Goal: Task Accomplishment & Management: Use online tool/utility

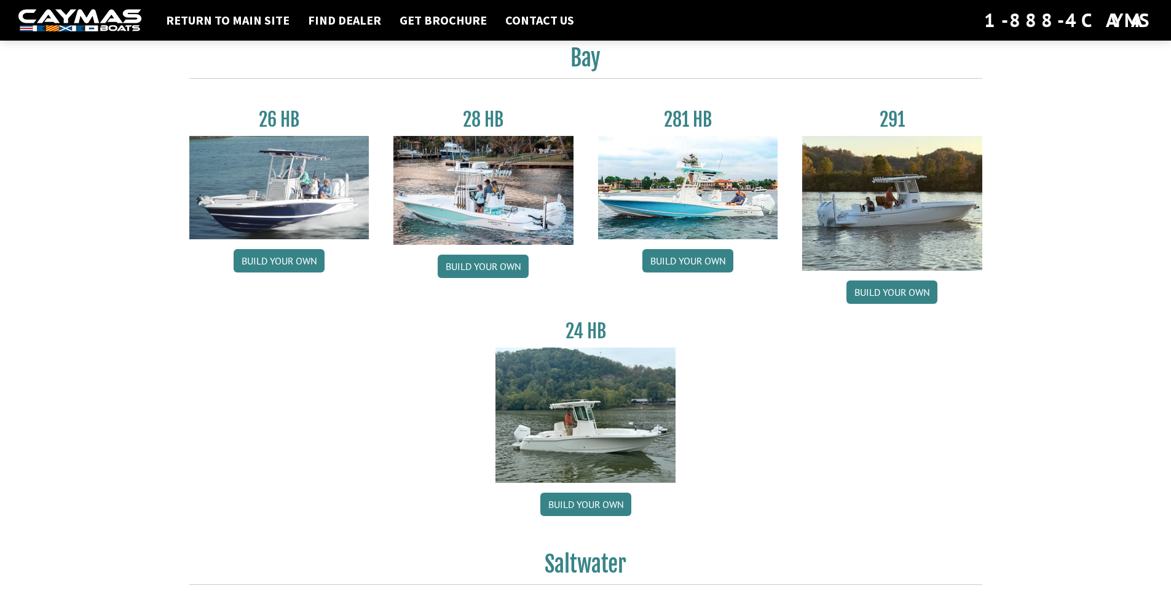
scroll to position [61, 0]
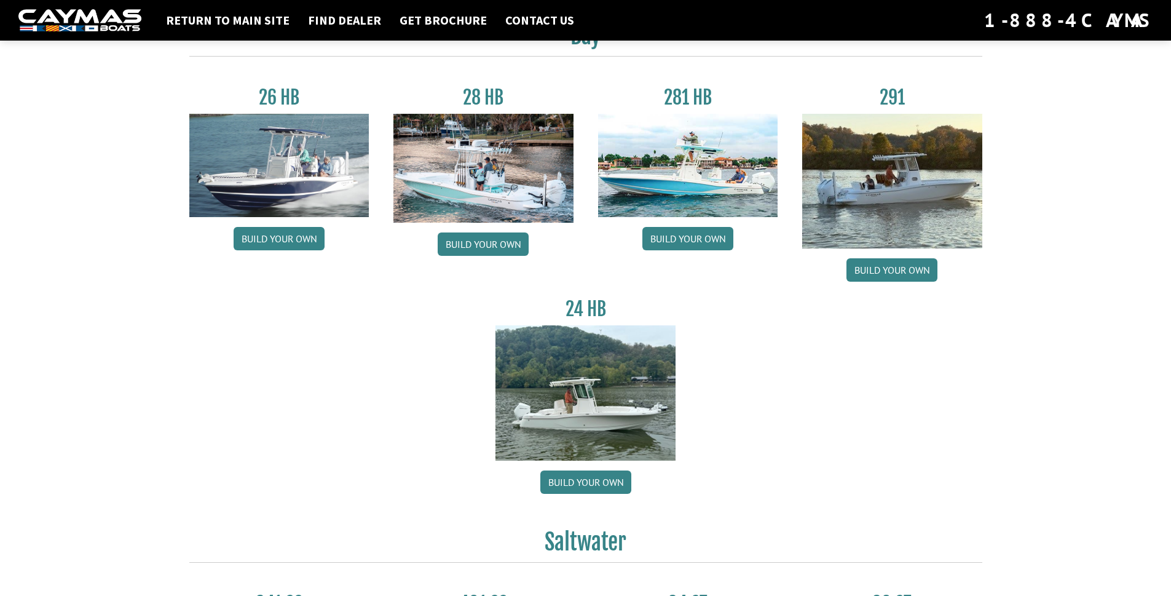
click at [671, 181] on img at bounding box center [688, 165] width 180 height 103
click at [686, 239] on link "Build your own" at bounding box center [687, 238] width 91 height 23
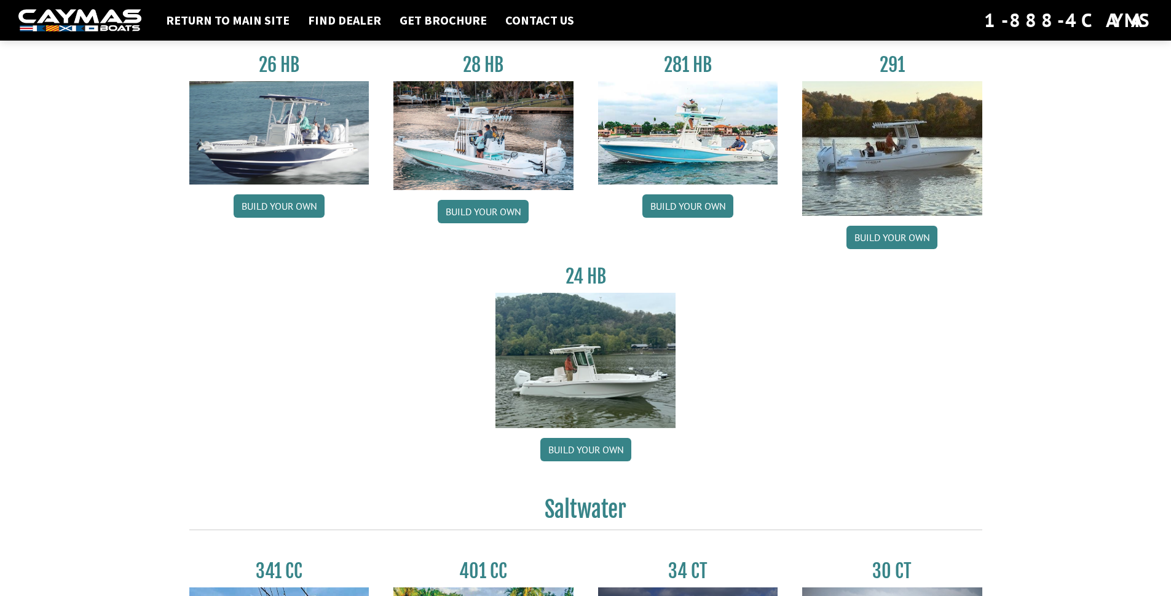
scroll to position [0, 0]
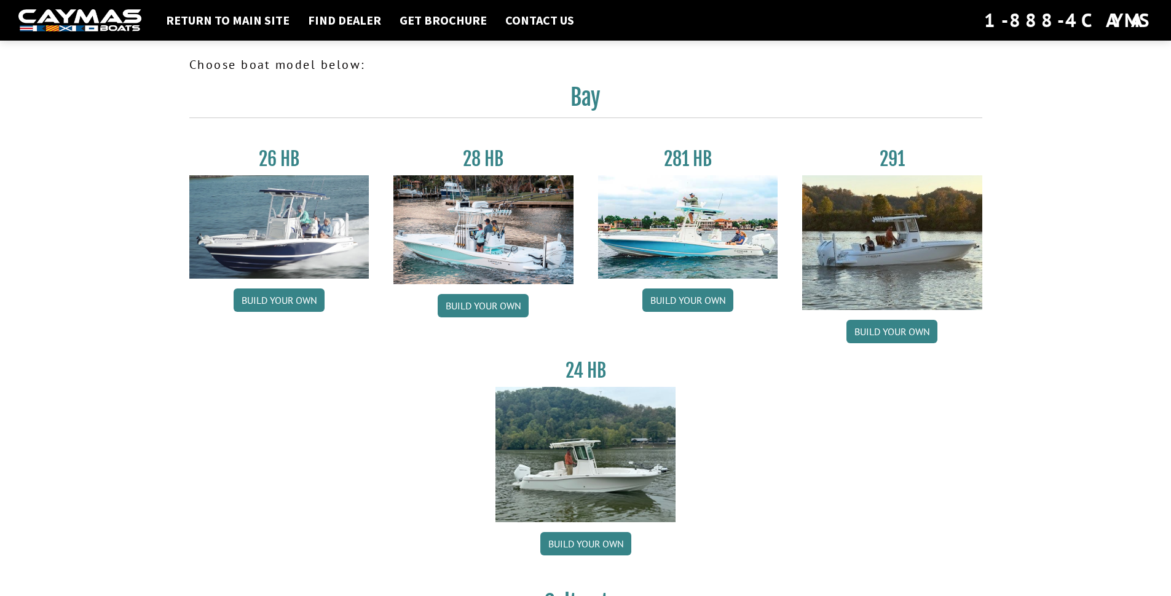
click at [688, 235] on img at bounding box center [688, 226] width 180 height 103
click at [237, 20] on link "Return to main site" at bounding box center [228, 20] width 136 height 16
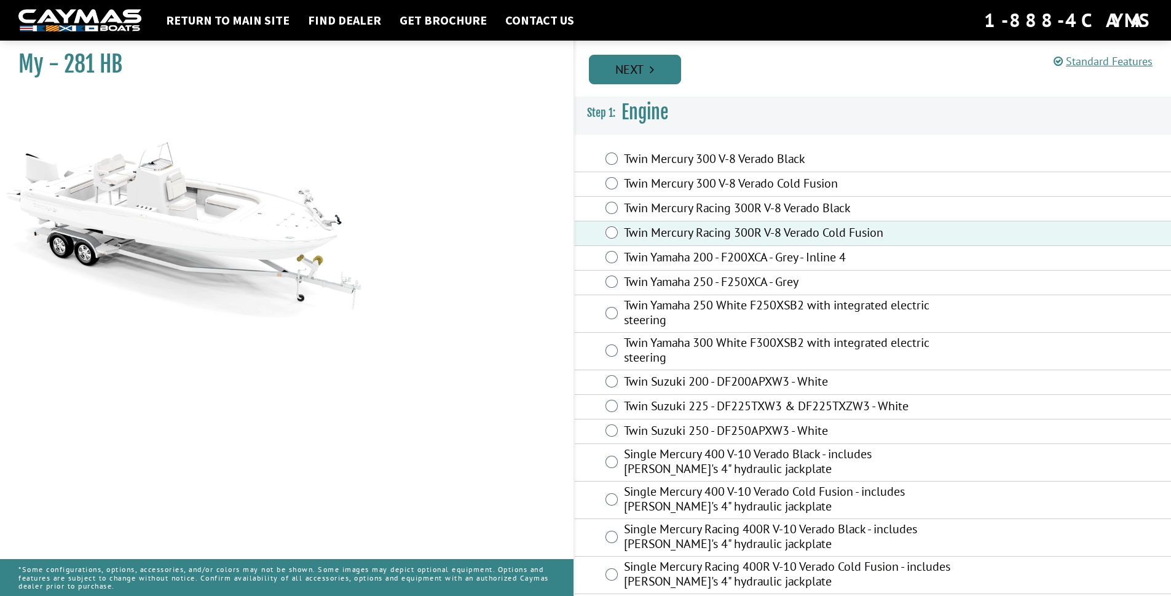
click at [651, 65] on icon "Pagination" at bounding box center [652, 69] width 4 height 12
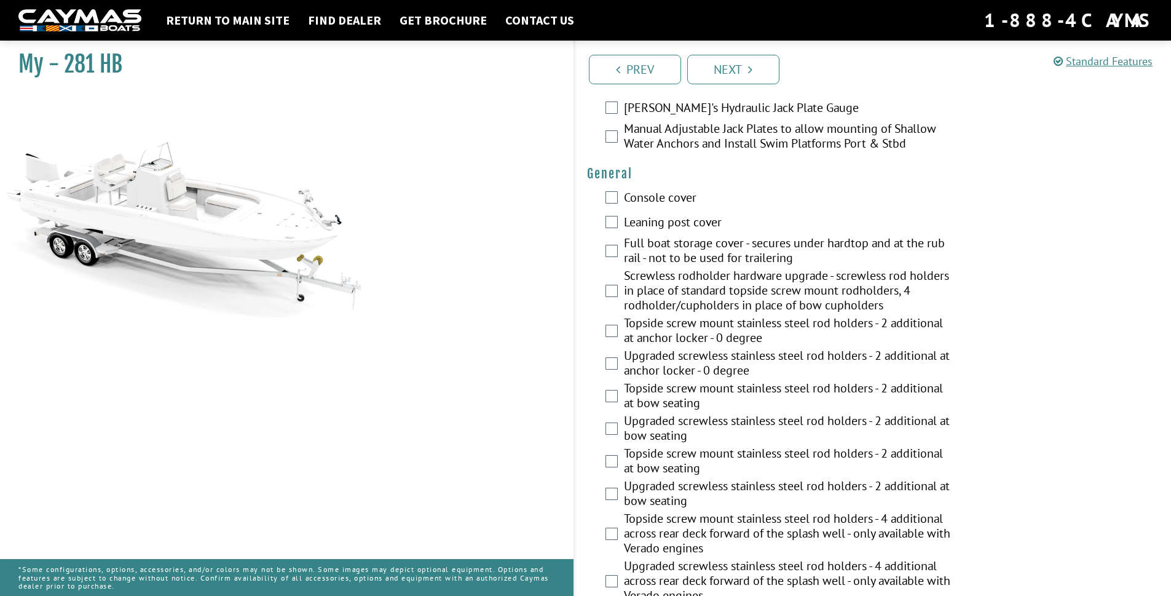
scroll to position [861, 0]
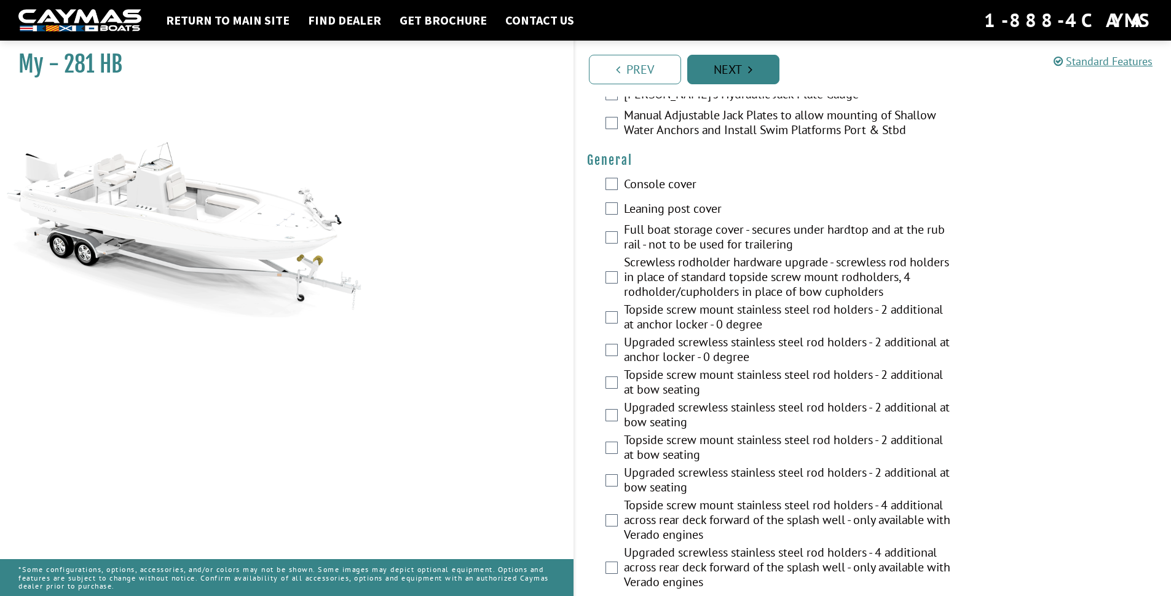
click at [729, 71] on link "Next" at bounding box center [733, 70] width 92 height 30
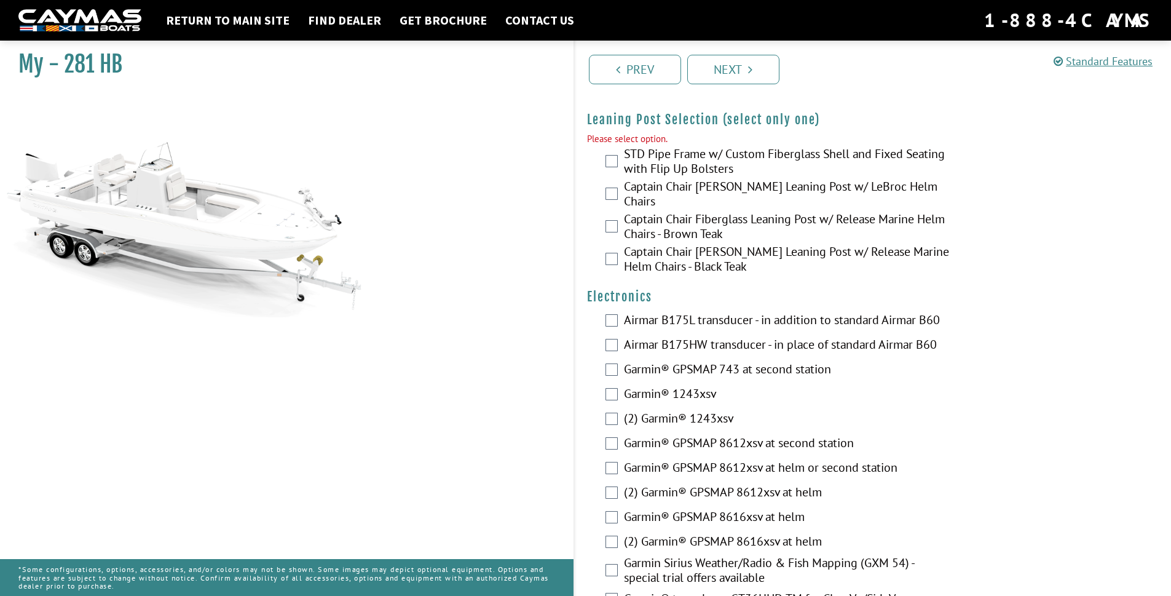
scroll to position [2937, 0]
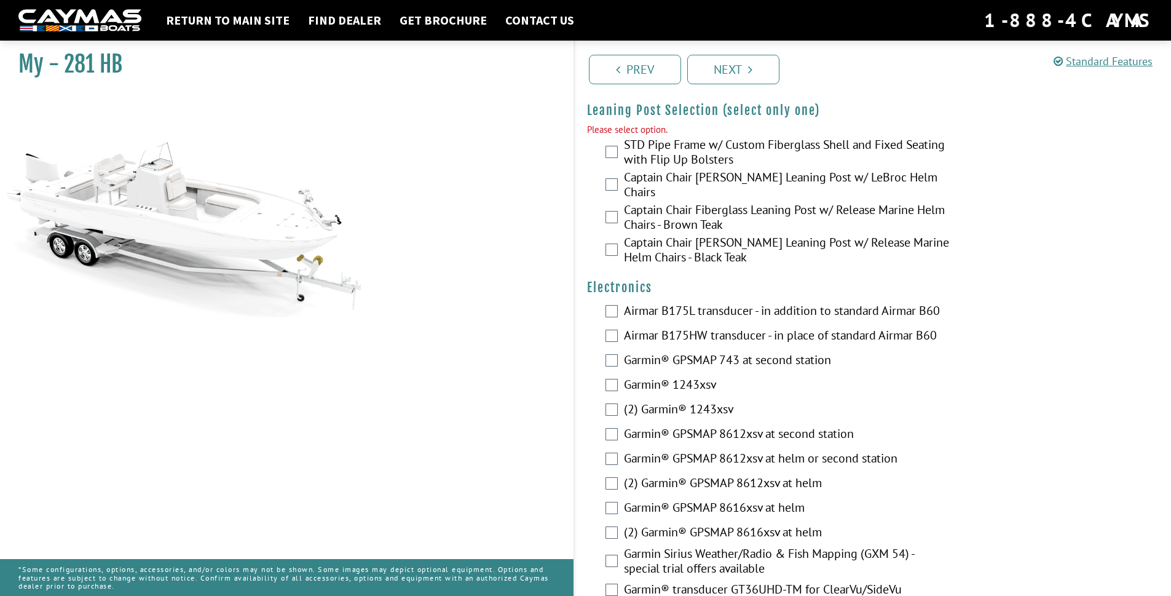
click at [605, 207] on div "Captain Chair Fiberglass Leaning Post w/ Release Marine Helm Chairs - Brown Teak" at bounding box center [873, 218] width 597 height 33
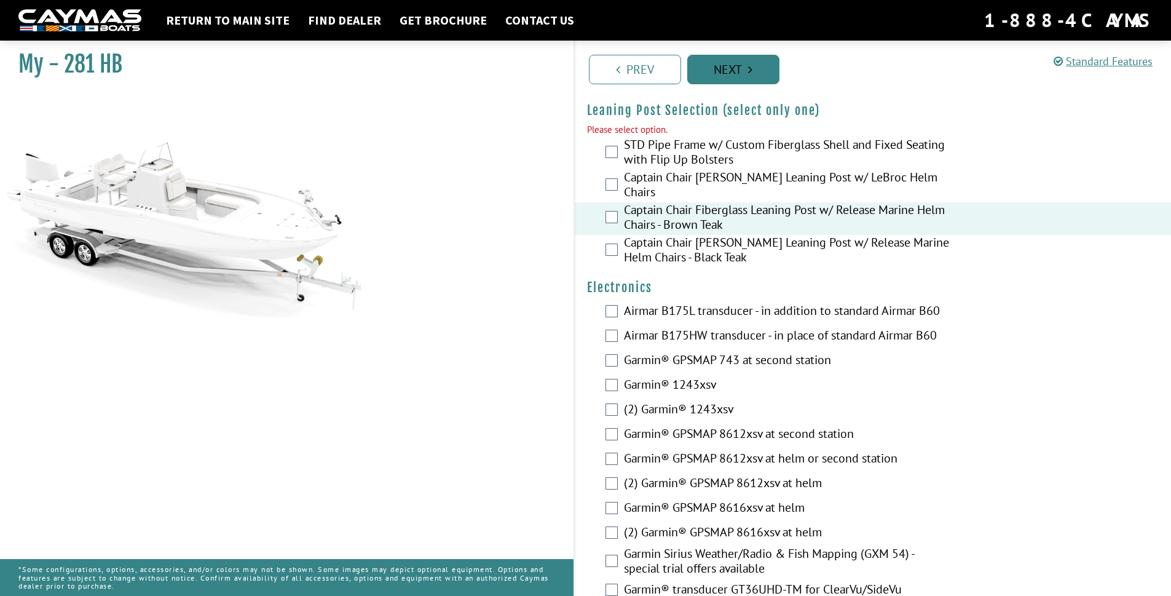
click at [728, 66] on link "Next" at bounding box center [733, 70] width 92 height 30
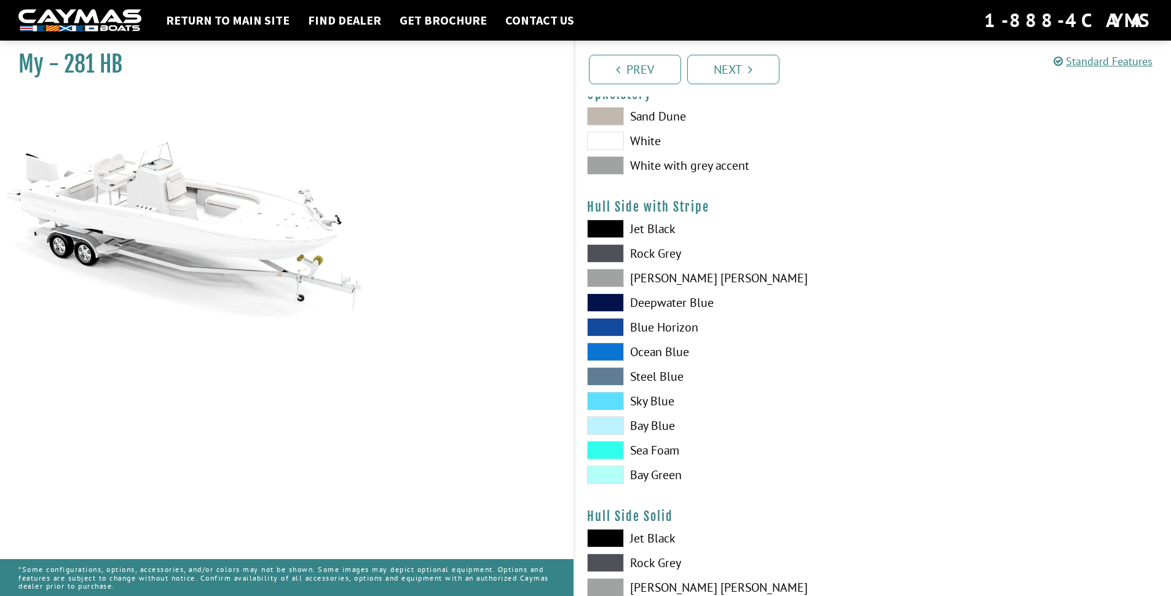
scroll to position [61, 0]
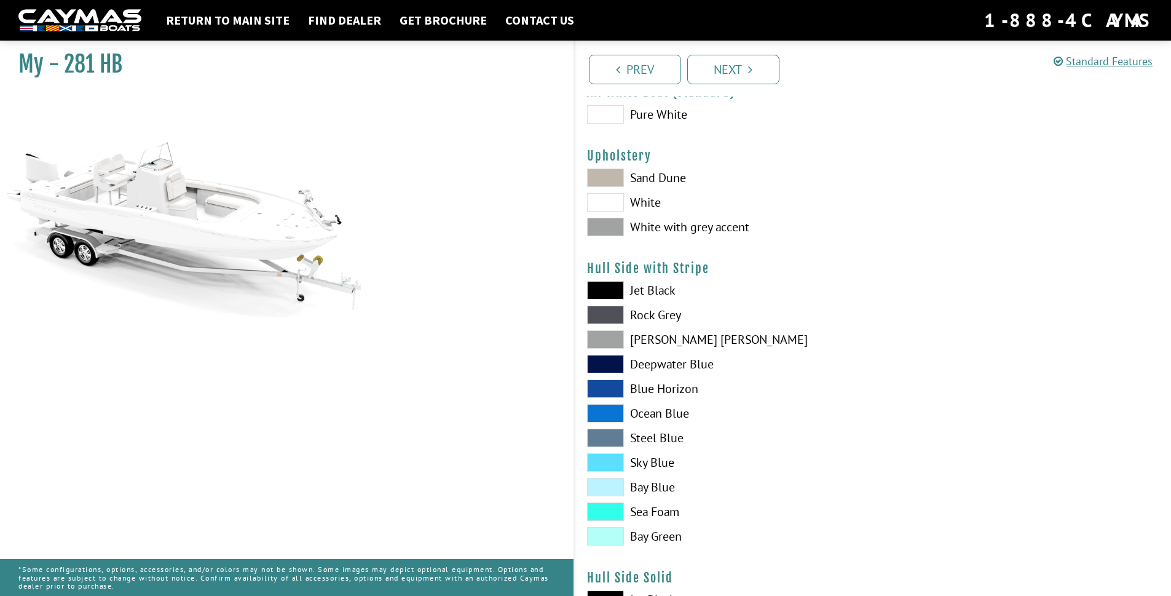
click at [602, 172] on span at bounding box center [605, 177] width 37 height 18
click at [617, 221] on span at bounding box center [605, 227] width 37 height 18
click at [596, 176] on span at bounding box center [605, 177] width 37 height 18
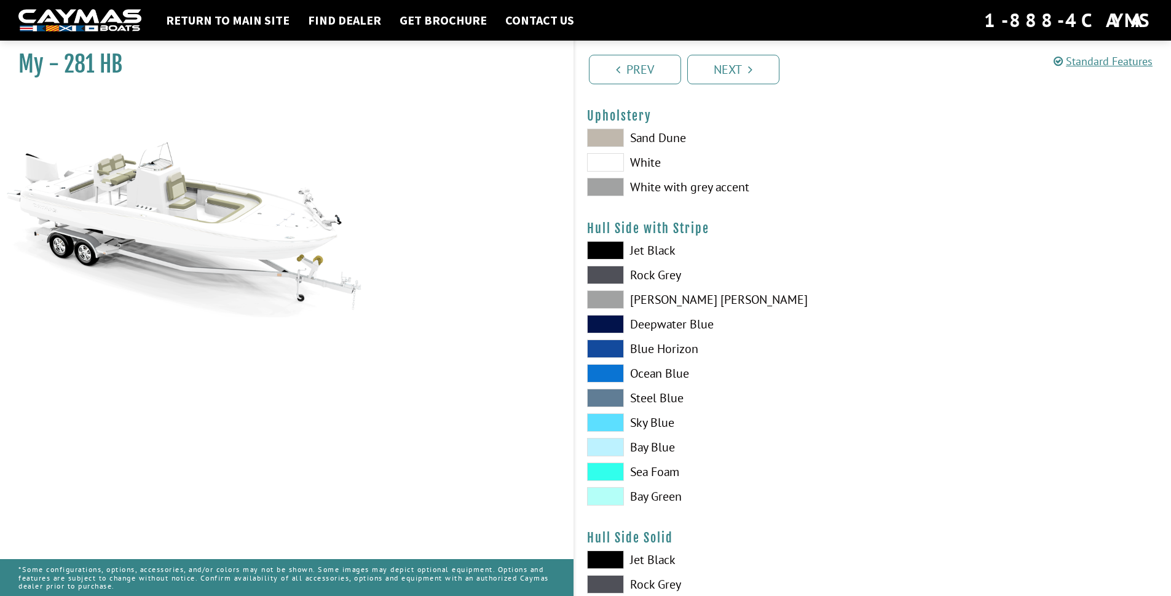
scroll to position [123, 0]
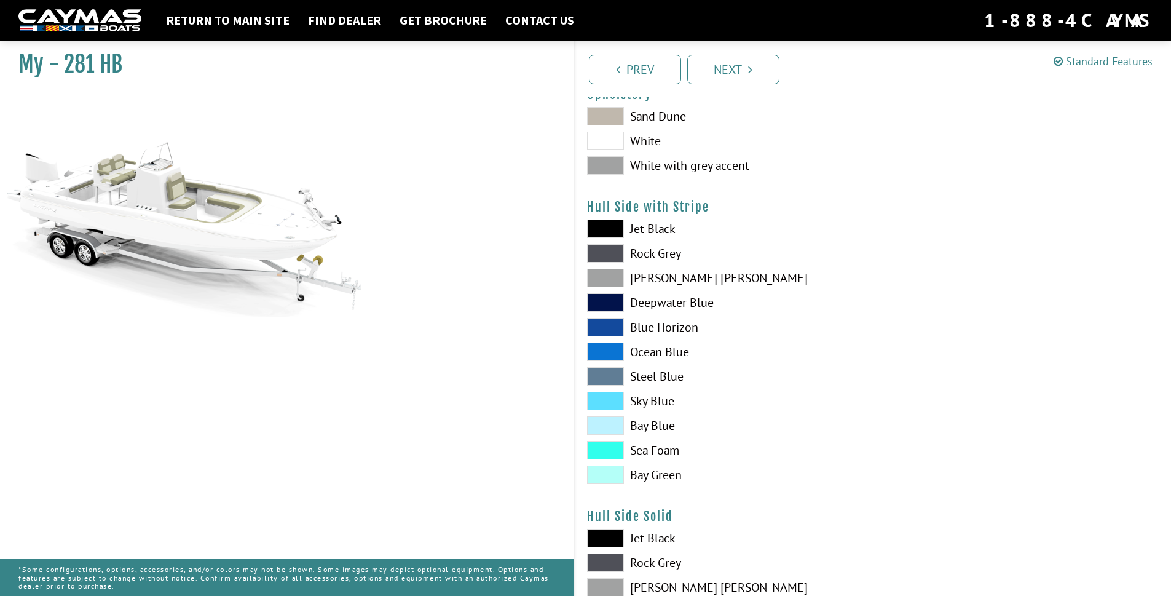
click at [601, 426] on span at bounding box center [605, 425] width 37 height 18
click at [601, 401] on span at bounding box center [605, 401] width 37 height 18
click at [598, 429] on span at bounding box center [605, 425] width 37 height 18
click at [601, 402] on span at bounding box center [605, 401] width 37 height 18
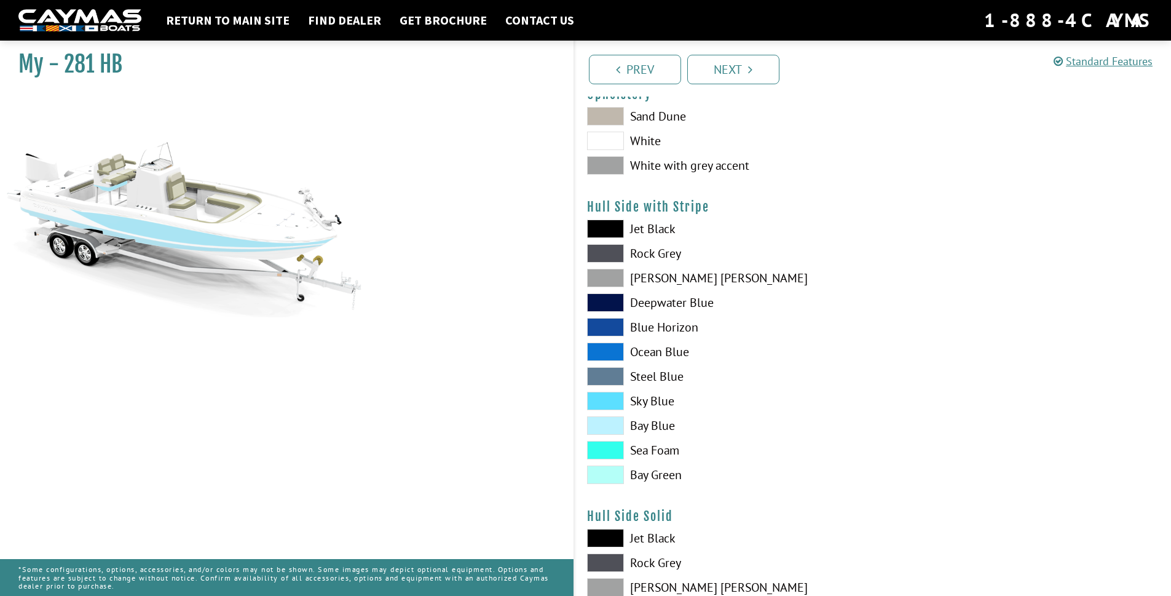
click at [602, 449] on span at bounding box center [605, 450] width 37 height 18
click at [604, 470] on span at bounding box center [605, 474] width 37 height 18
click at [604, 476] on span at bounding box center [605, 474] width 37 height 18
click at [604, 355] on span at bounding box center [605, 351] width 37 height 18
click at [602, 325] on span at bounding box center [605, 327] width 37 height 18
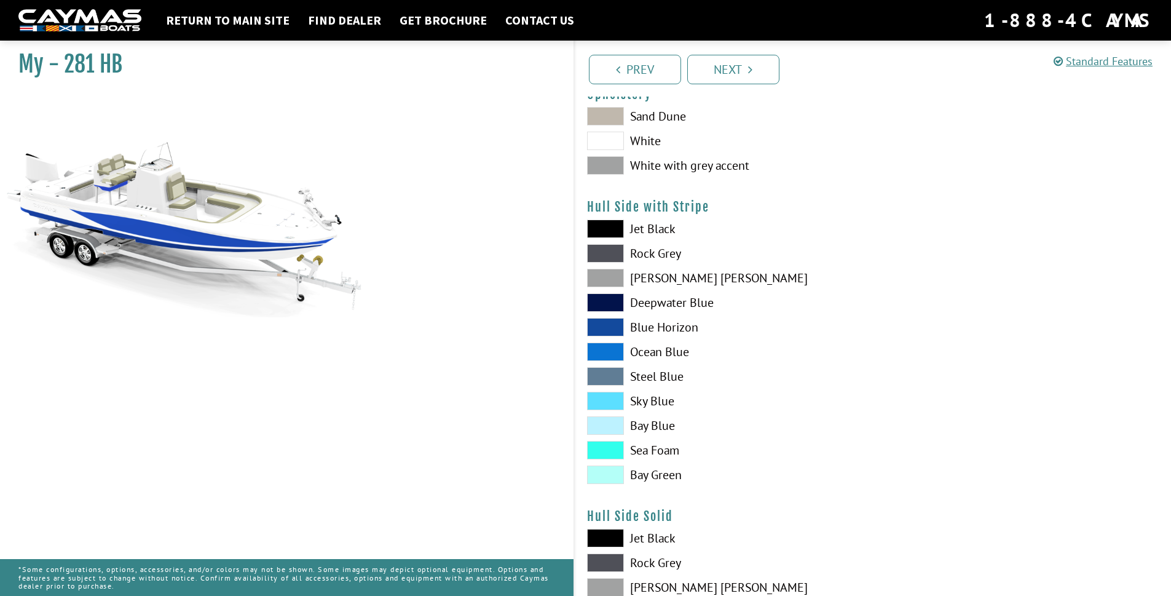
click at [606, 351] on span at bounding box center [605, 351] width 37 height 18
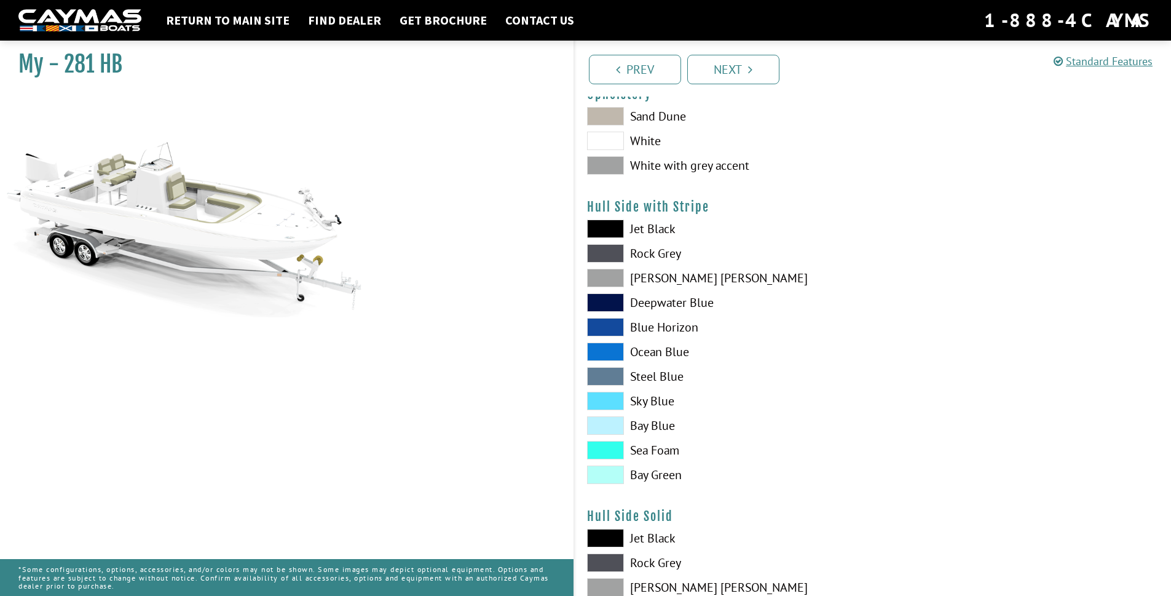
click at [601, 325] on span at bounding box center [605, 327] width 37 height 18
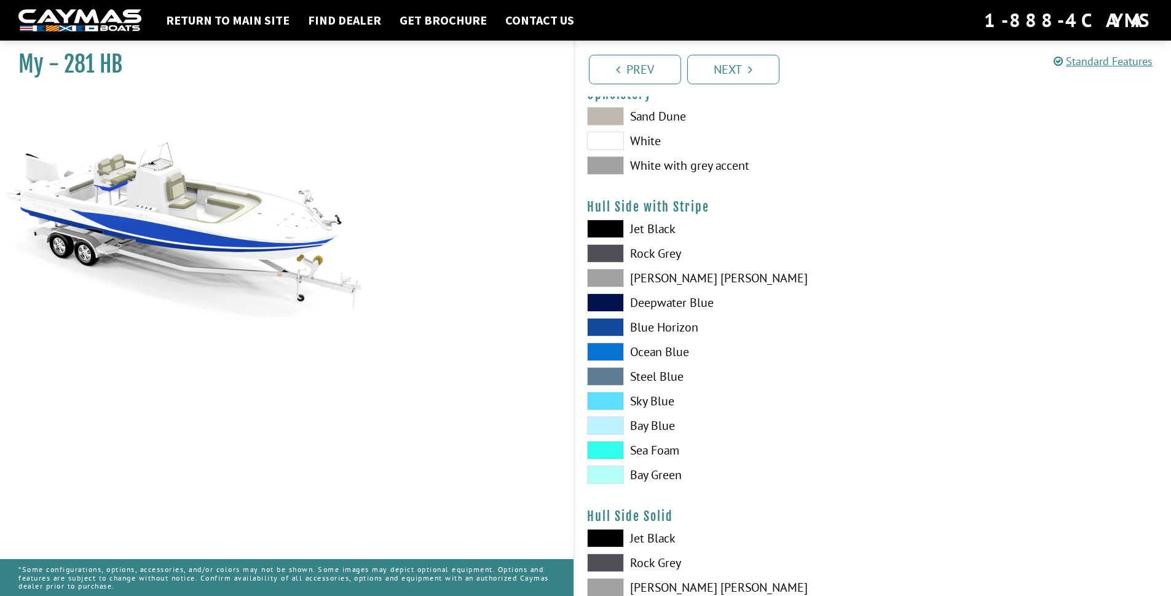
click at [610, 348] on span at bounding box center [605, 351] width 37 height 18
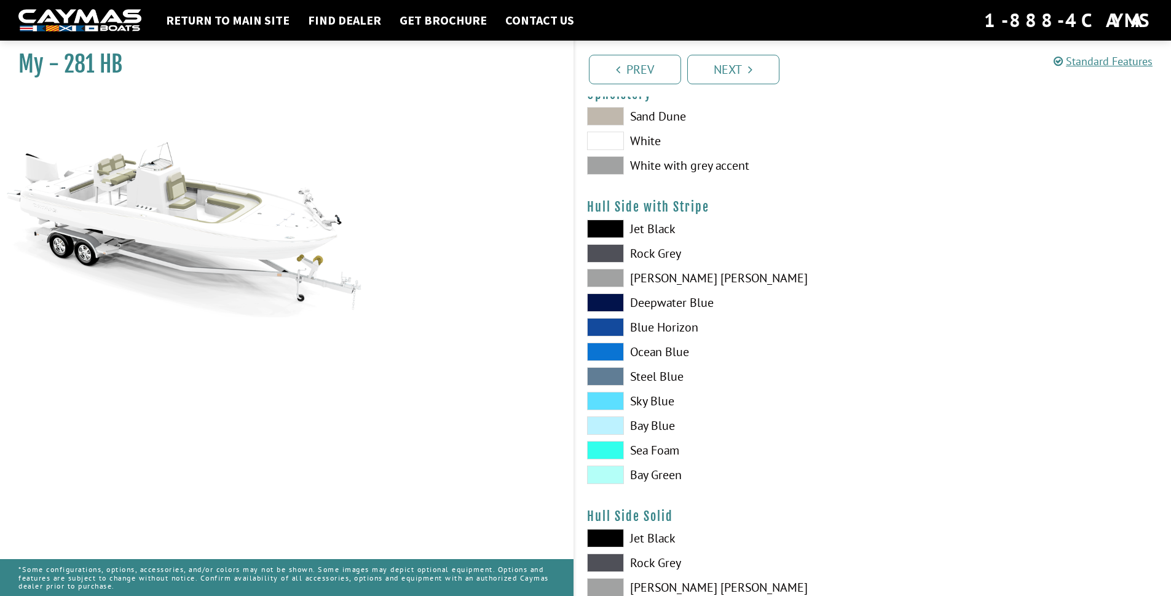
click at [609, 271] on span at bounding box center [605, 278] width 37 height 18
click at [604, 223] on span at bounding box center [605, 228] width 37 height 18
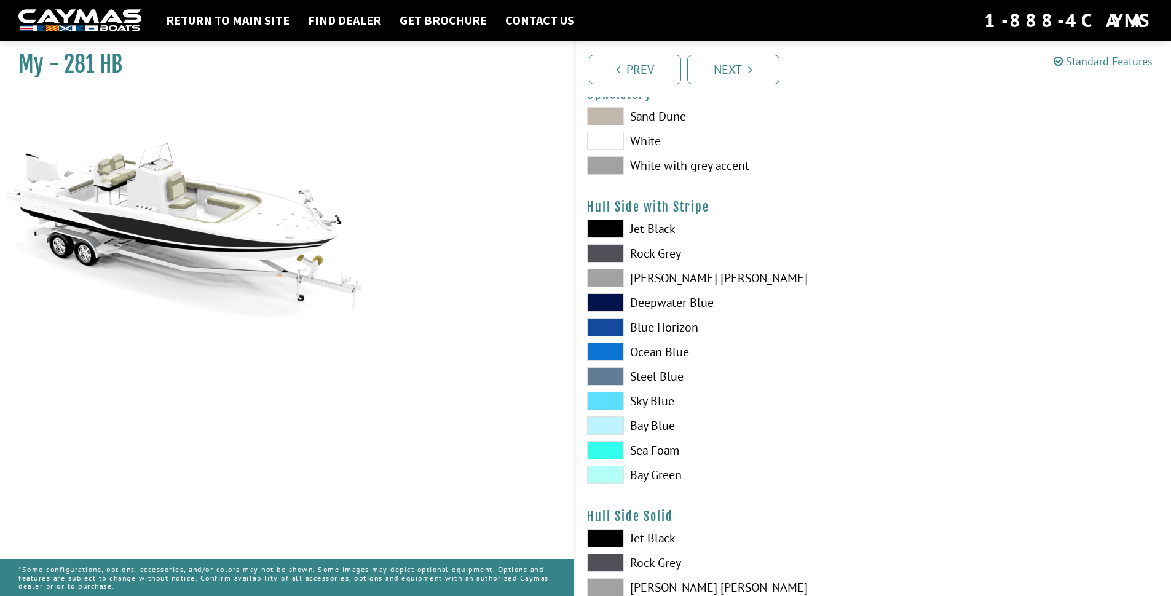
click at [604, 223] on span at bounding box center [605, 228] width 37 height 18
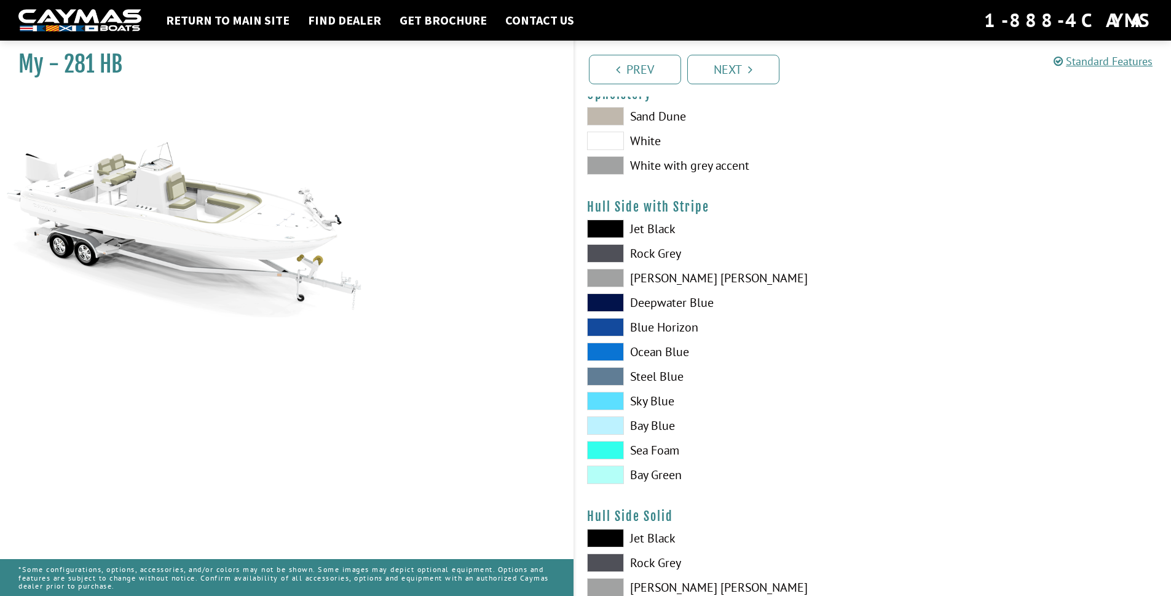
click at [615, 424] on span at bounding box center [605, 425] width 37 height 18
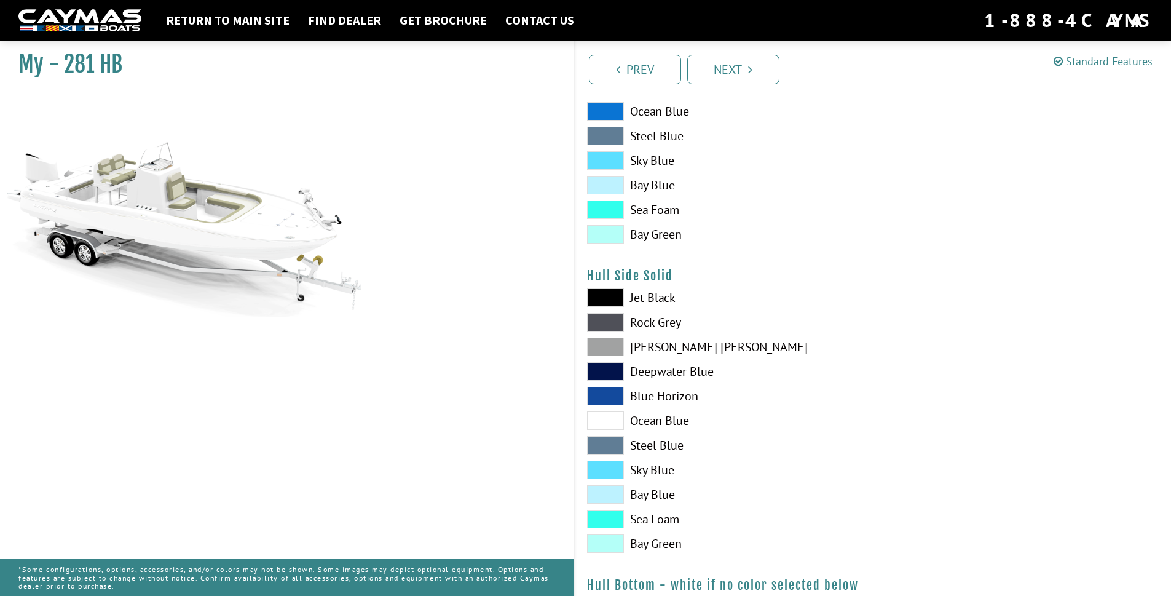
scroll to position [430, 0]
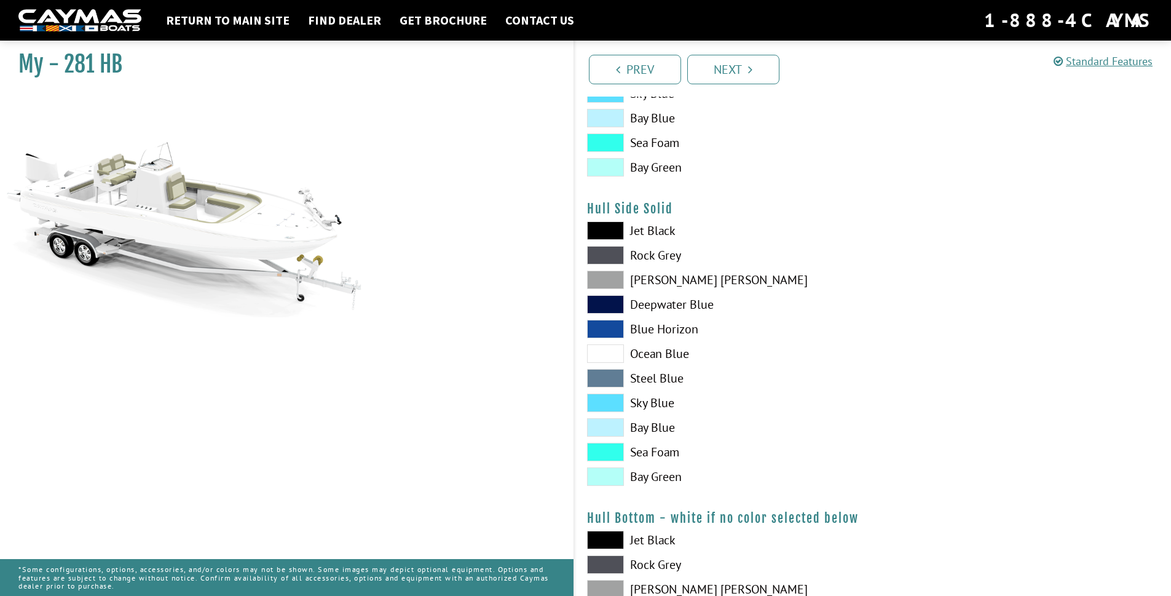
click at [602, 424] on span at bounding box center [605, 427] width 37 height 18
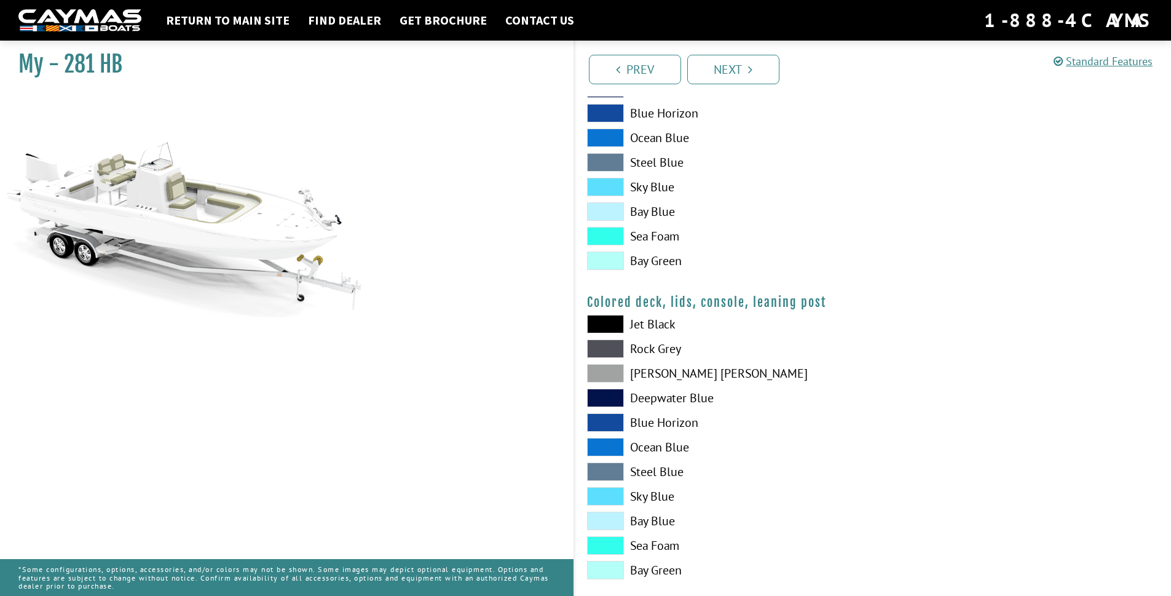
scroll to position [1284, 0]
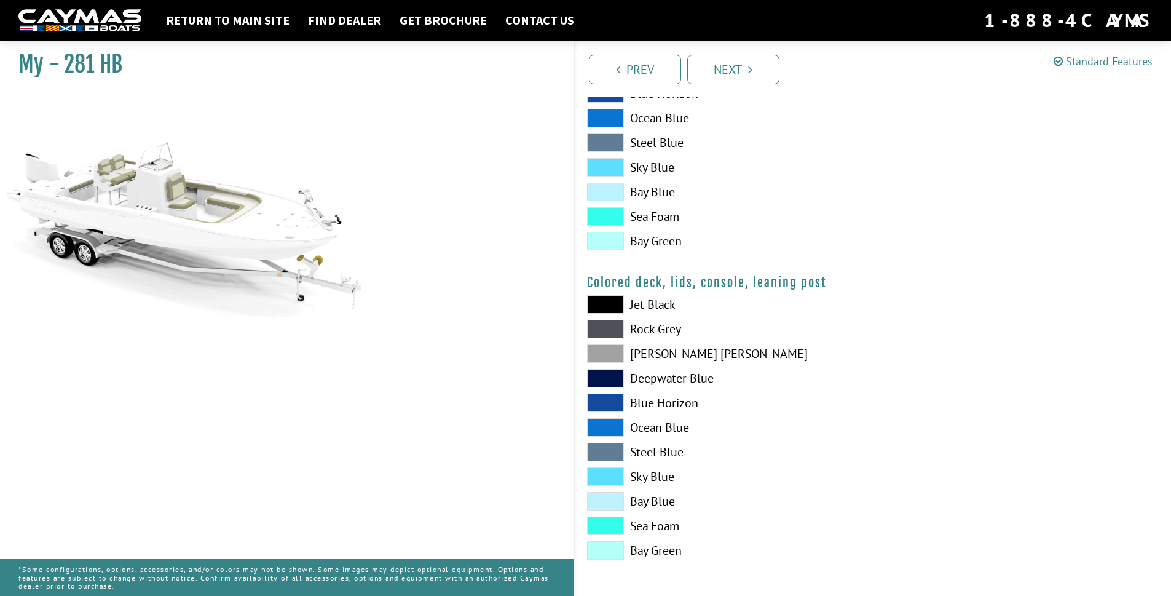
click at [604, 425] on span at bounding box center [605, 427] width 37 height 18
click at [608, 356] on span at bounding box center [605, 353] width 37 height 18
click at [611, 477] on span at bounding box center [605, 476] width 37 height 18
click at [735, 74] on link "Next" at bounding box center [733, 70] width 92 height 30
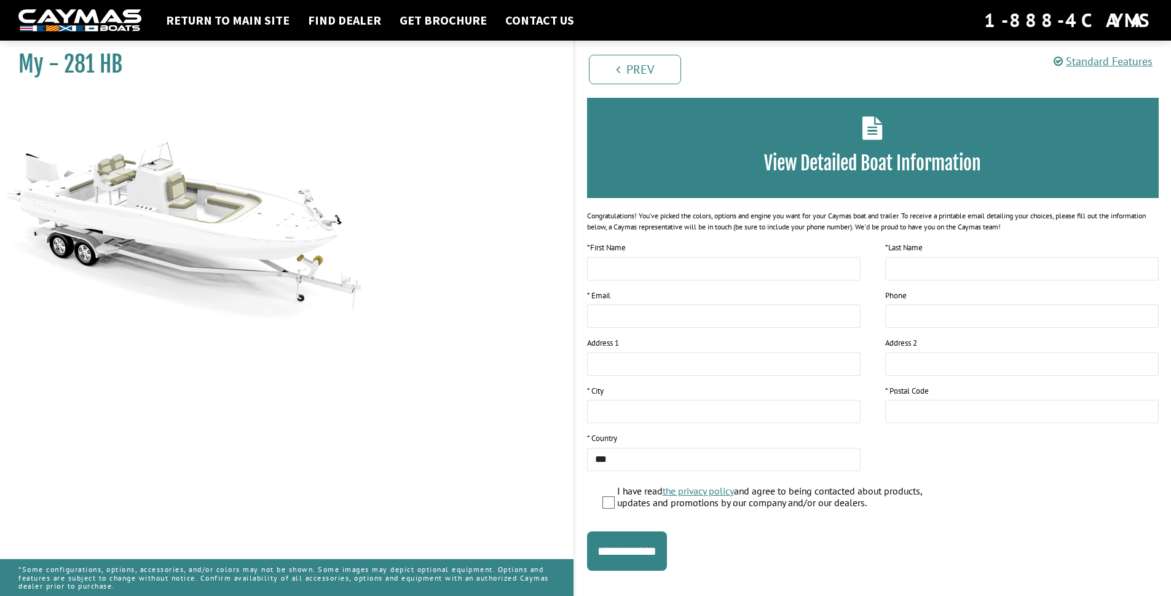
scroll to position [65, 0]
